Goal: Information Seeking & Learning: Check status

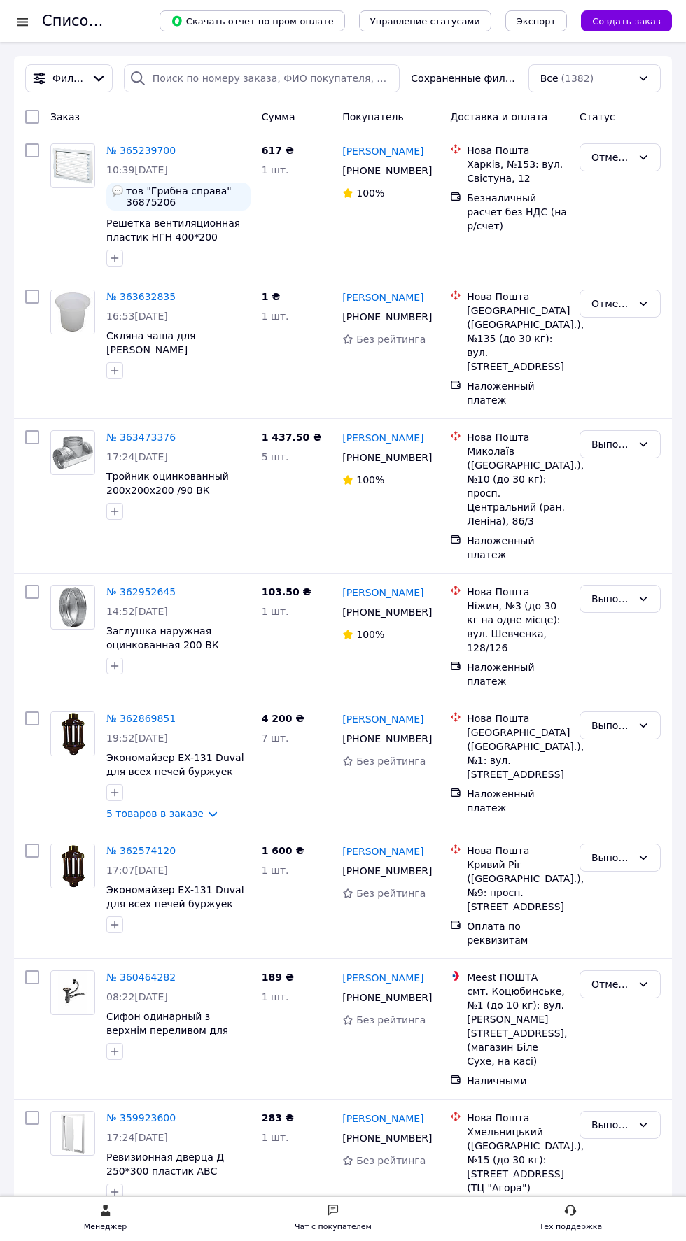
click at [23, 21] on div at bounding box center [22, 22] width 17 height 14
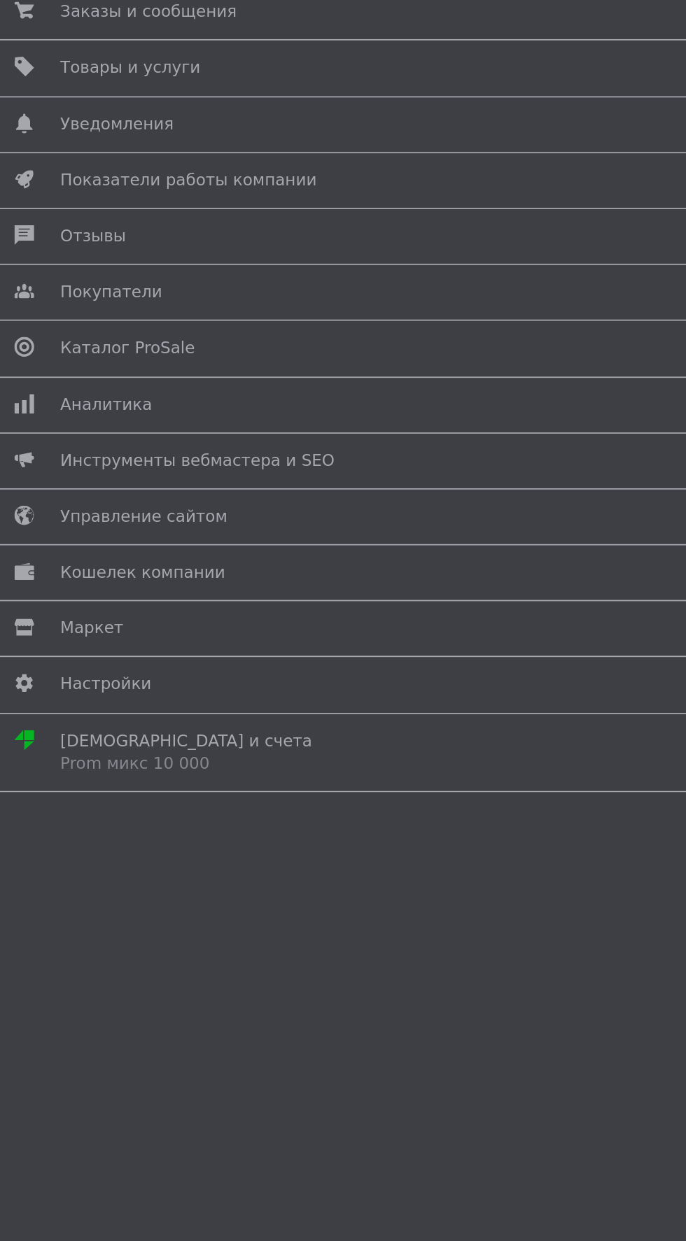
click at [227, 347] on span "Аналитика" at bounding box center [340, 349] width 599 height 13
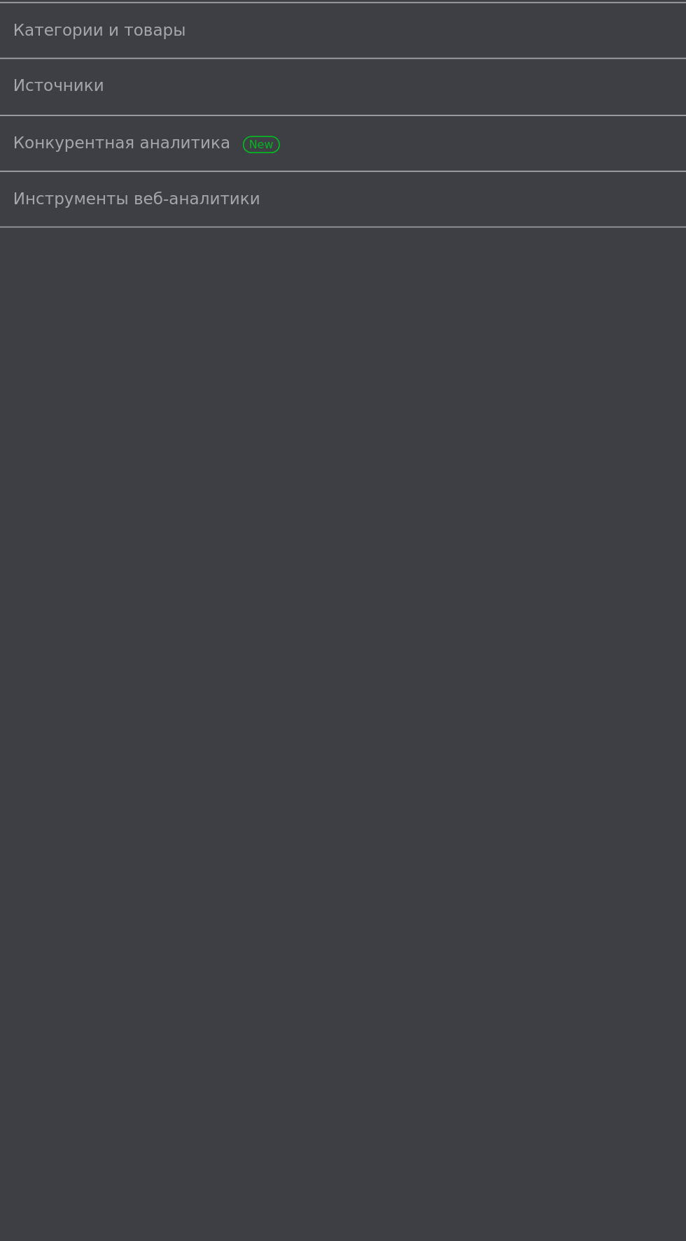
click at [260, 199] on span "Конкурентная аналитика" at bounding box center [327, 202] width 626 height 13
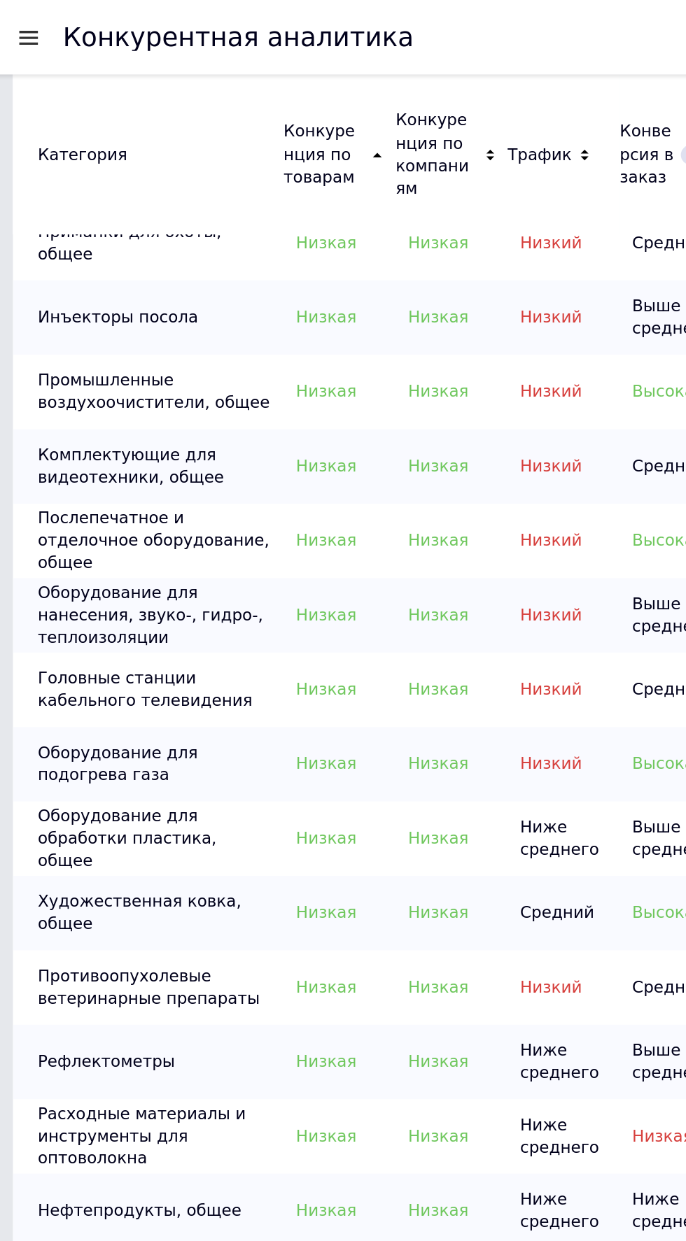
scroll to position [447, 0]
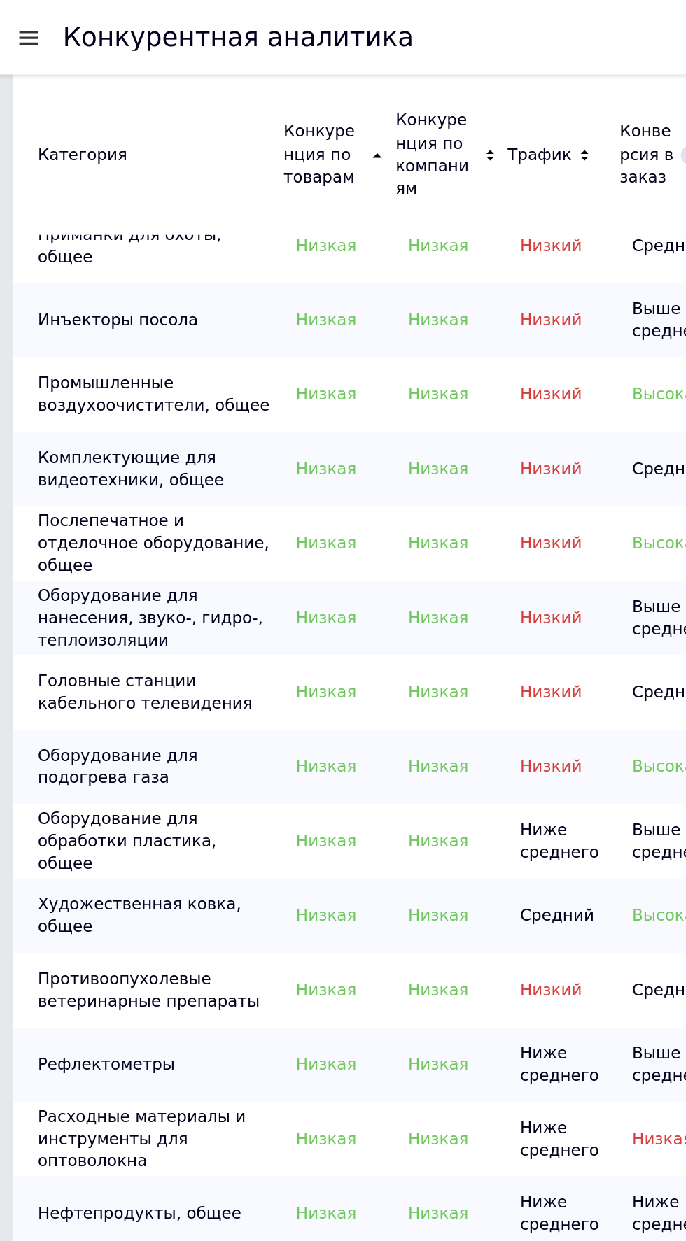
click at [27, 21] on div at bounding box center [22, 21] width 17 height 13
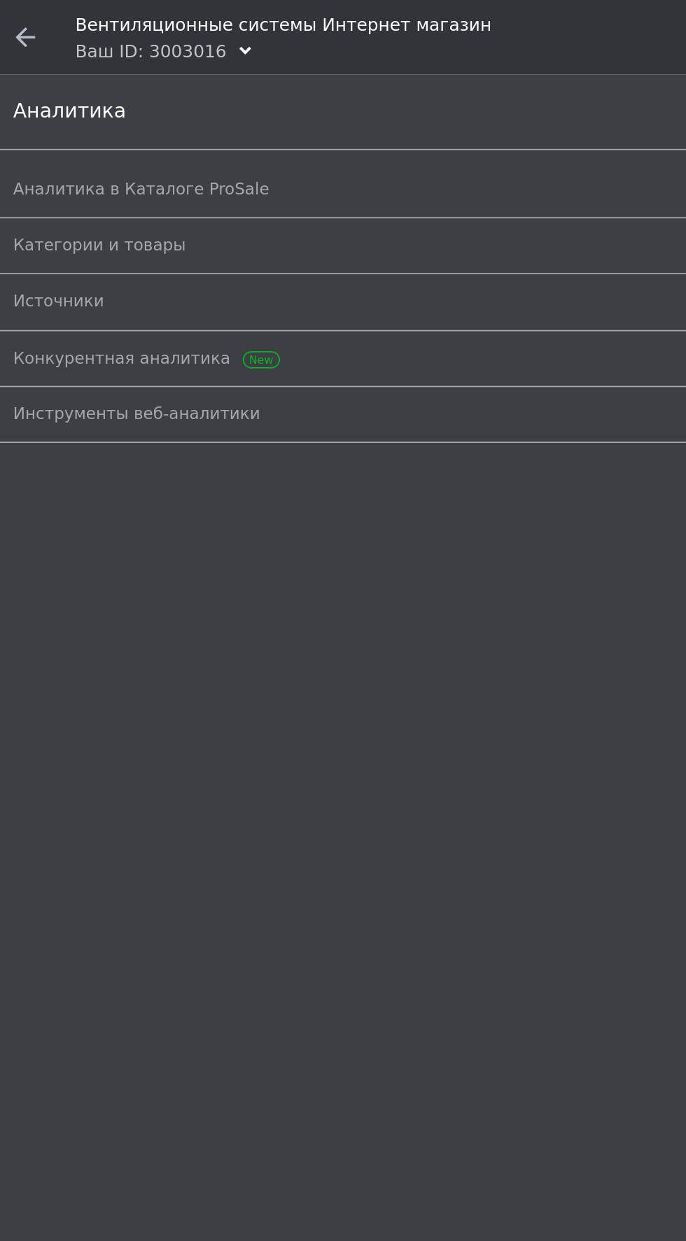
scroll to position [0, 0]
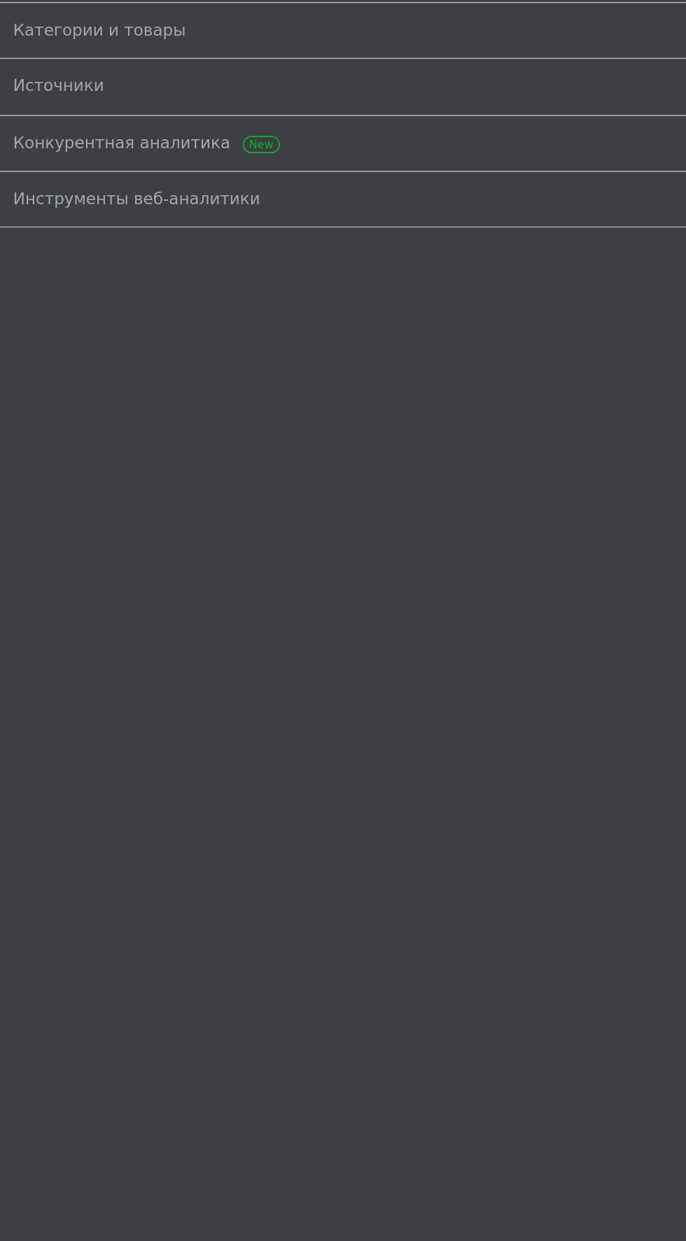
click at [141, 173] on span "Источники" at bounding box center [327, 170] width 626 height 13
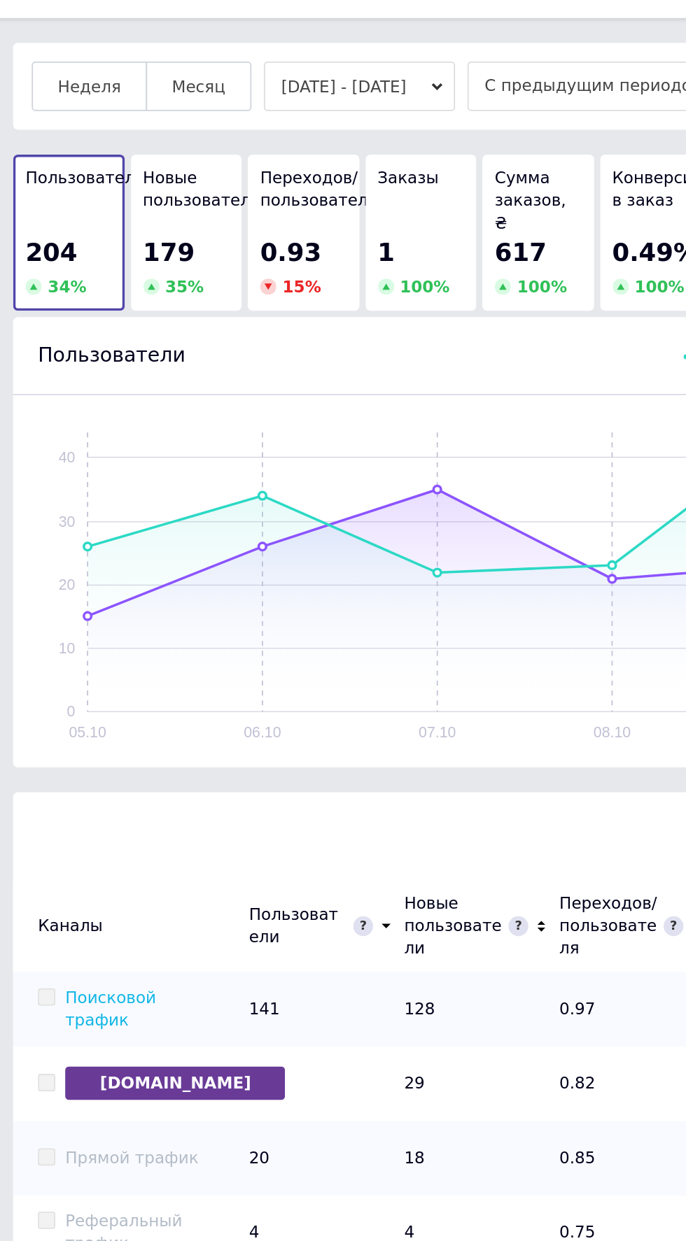
click at [217, 81] on button "[DATE] - [DATE]" at bounding box center [209, 80] width 108 height 28
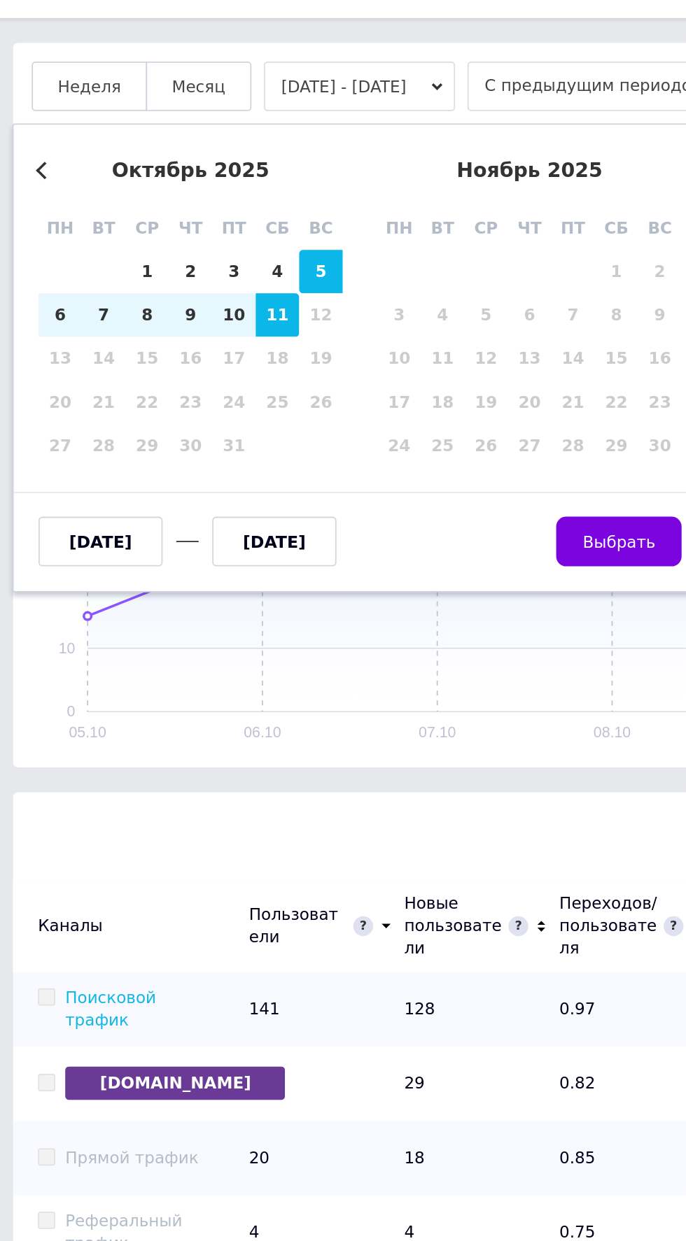
click at [159, 201] on div "11" at bounding box center [162, 209] width 24 height 24
type input "[DATE]"
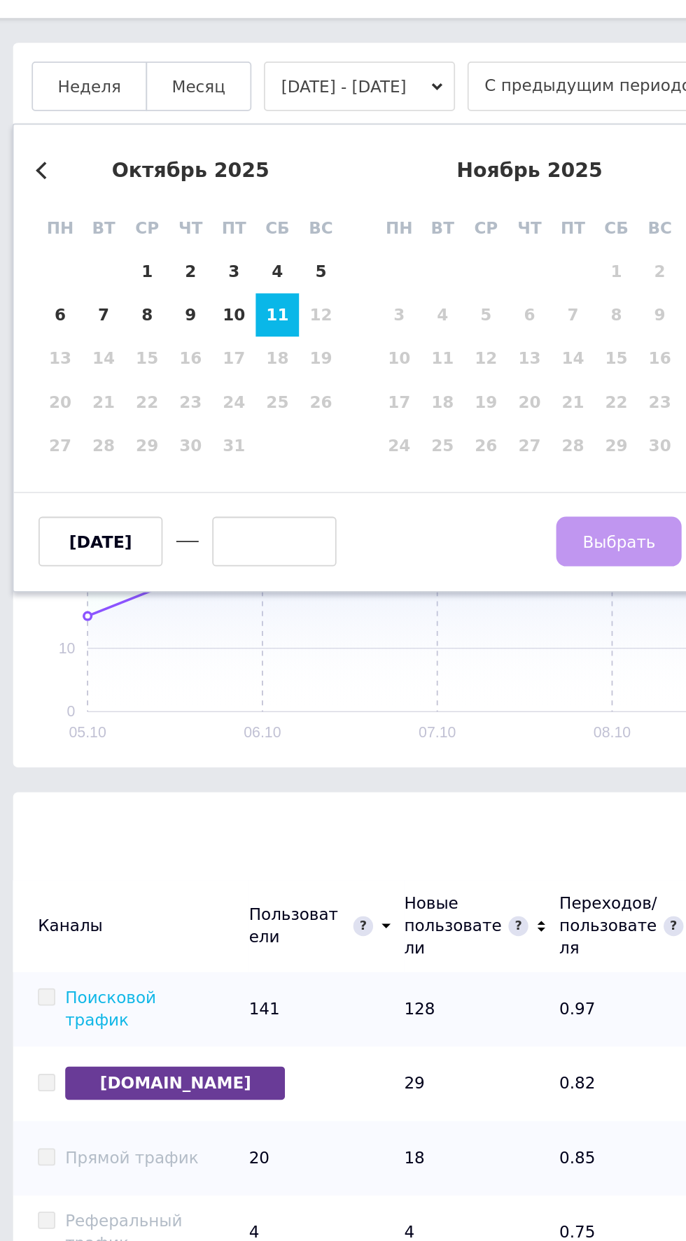
click at [164, 208] on div "11" at bounding box center [162, 209] width 24 height 24
type input "[DATE]"
click at [364, 333] on span "Выбрать" at bounding box center [355, 337] width 41 height 10
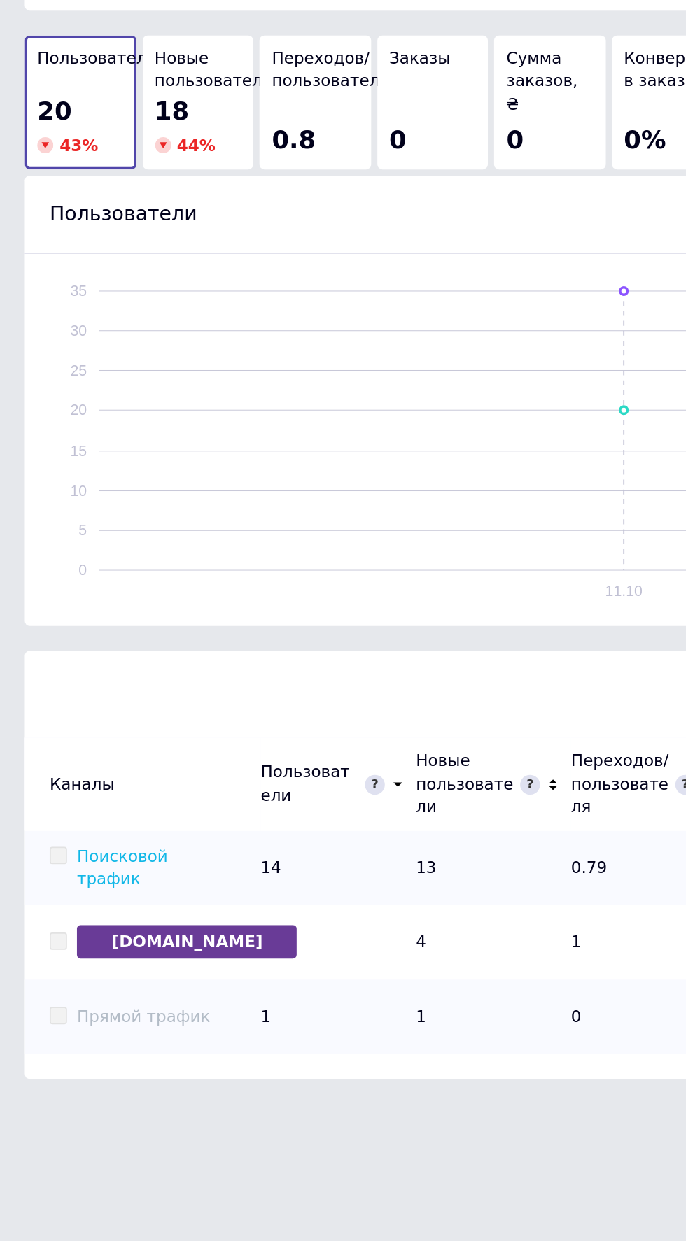
click at [86, 586] on link "Поисковой трафик" at bounding box center [68, 587] width 51 height 23
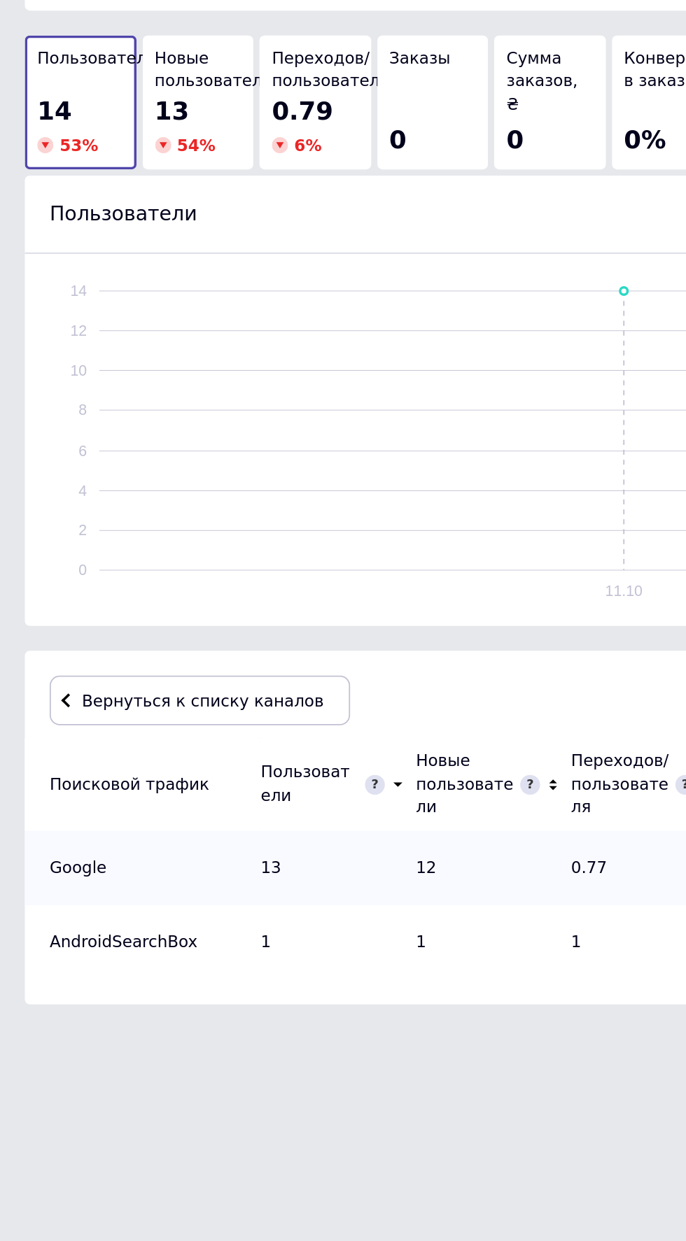
click at [43, 493] on span at bounding box center [44, 494] width 3 height 10
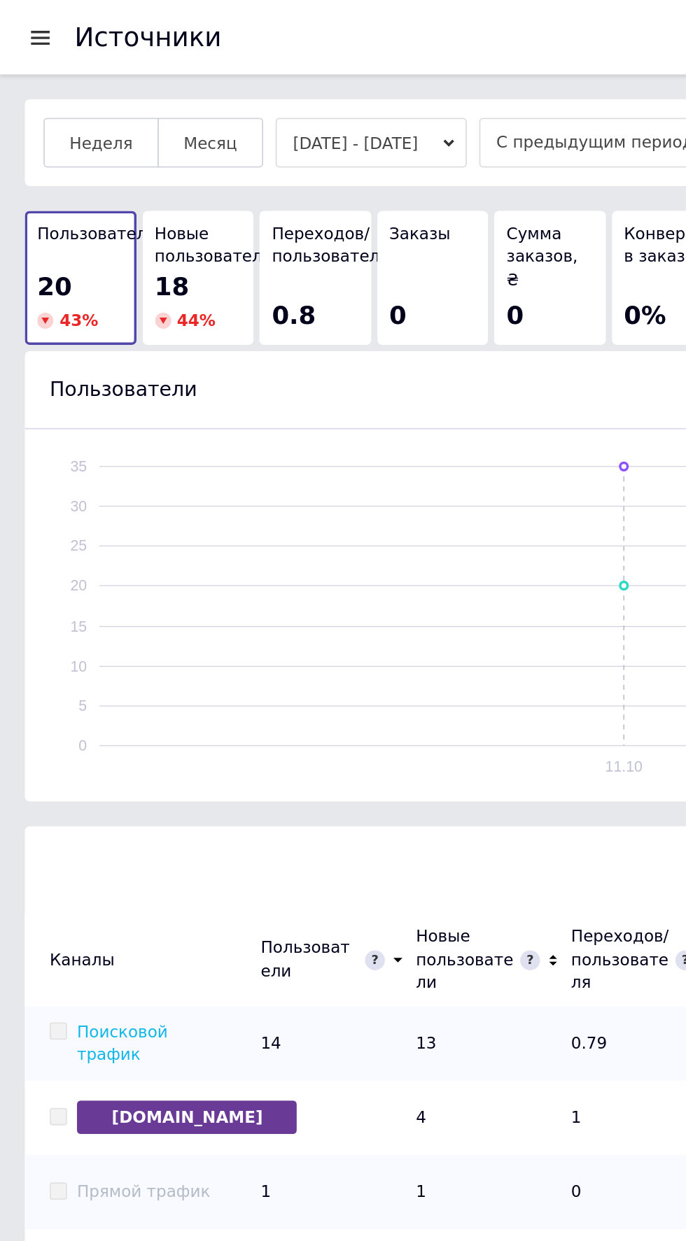
click at [236, 81] on button "[DATE] - [DATE]" at bounding box center [209, 80] width 108 height 28
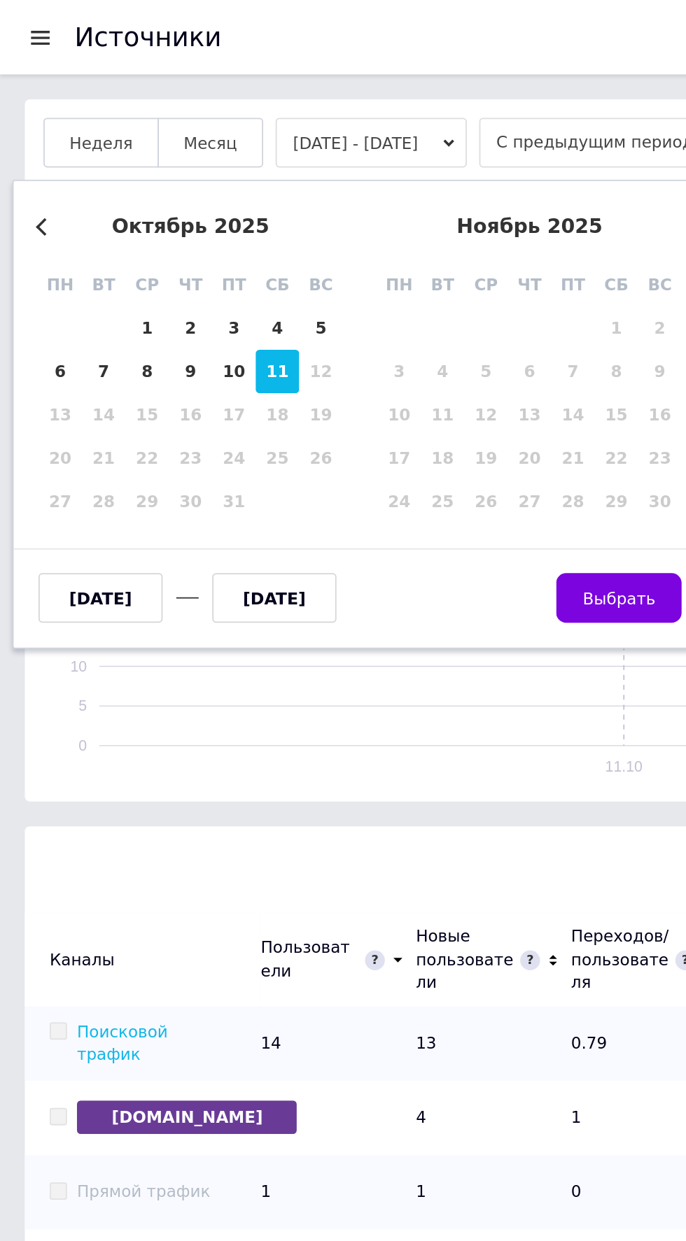
click at [83, 183] on div "1" at bounding box center [83, 185] width 24 height 24
type input "[DATE]"
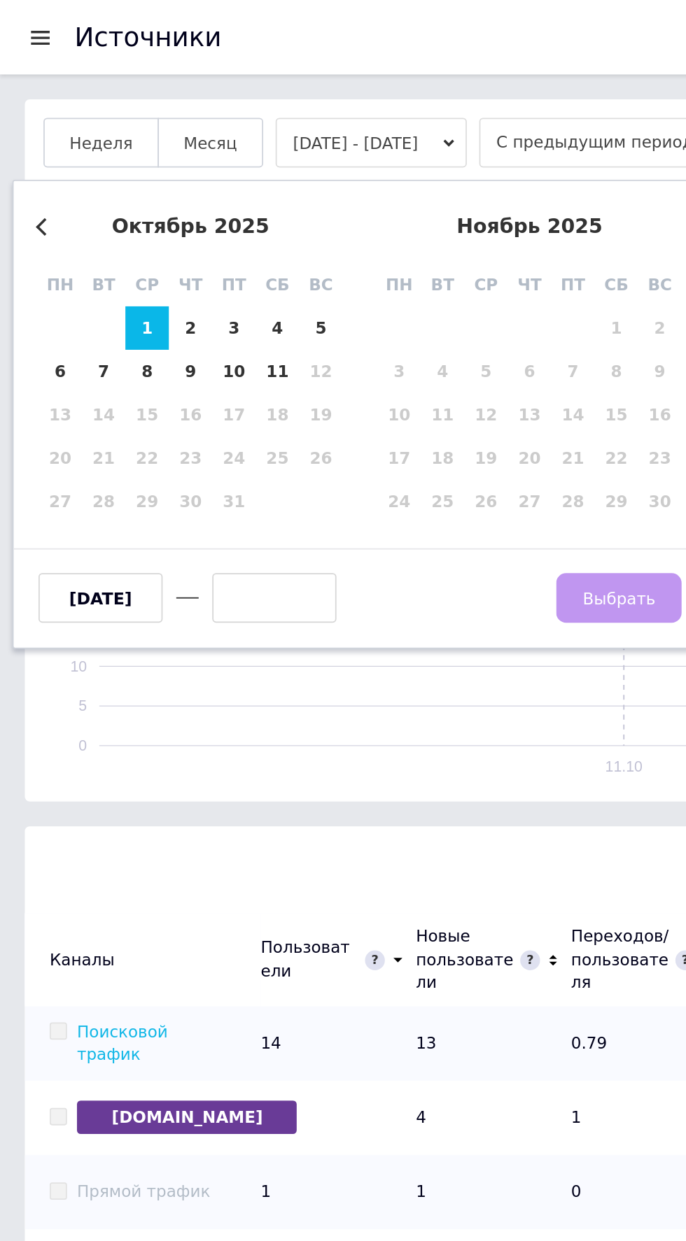
click at [155, 206] on div "11" at bounding box center [156, 209] width 24 height 24
type input "[DATE]"
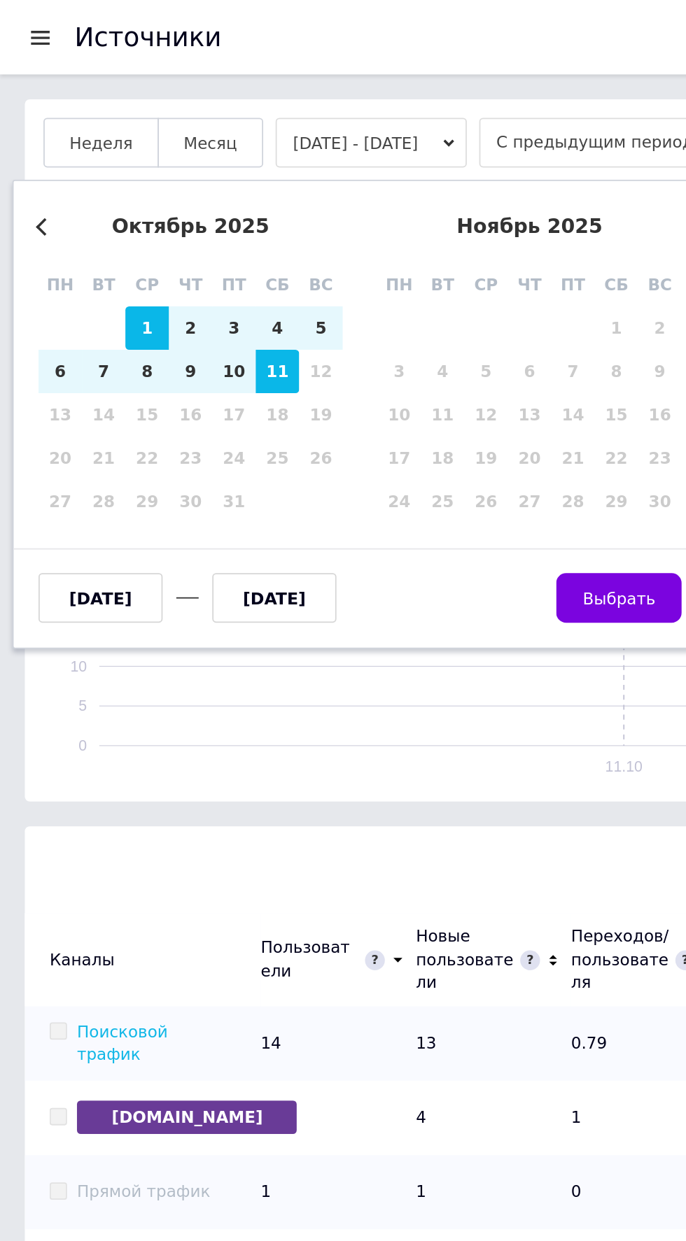
click at [350, 332] on span "Выбрать" at bounding box center [348, 337] width 41 height 10
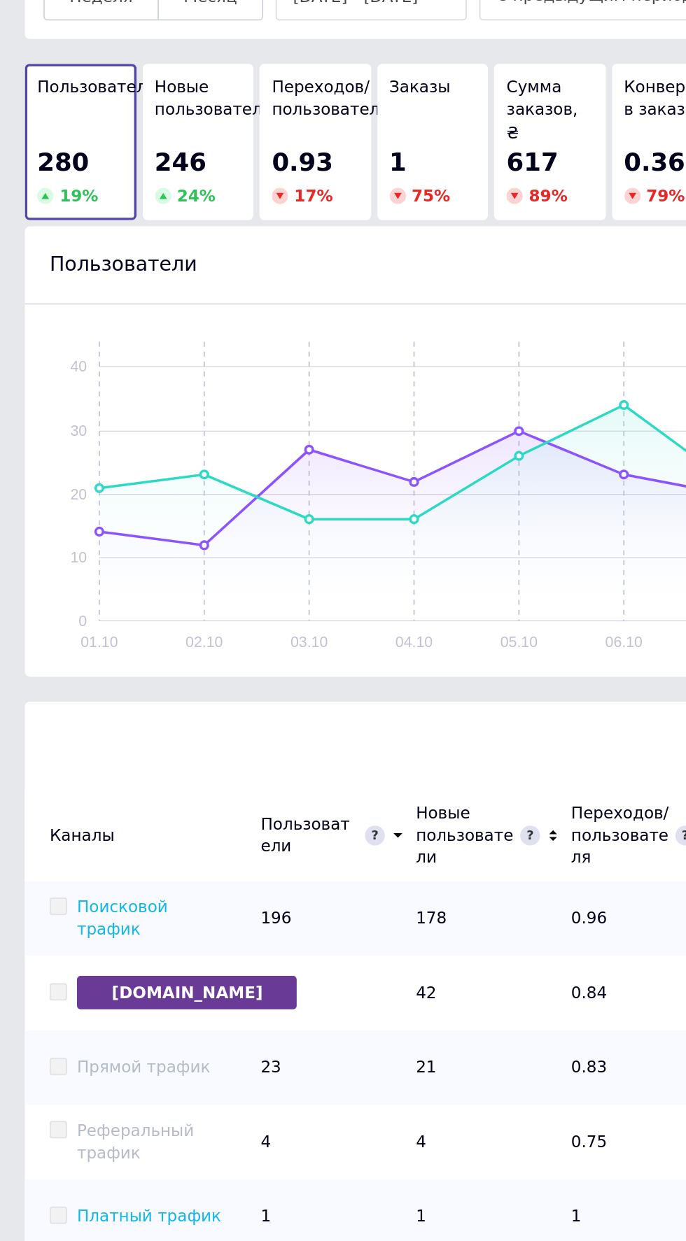
click at [87, 589] on link "Поисковой трафик" at bounding box center [68, 600] width 51 height 23
